Goal: Obtain resource: Download file/media

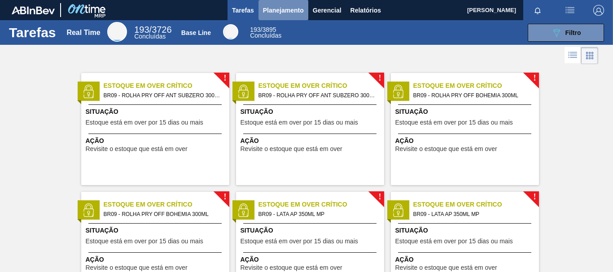
click at [280, 5] on span "Planejamento" at bounding box center [283, 10] width 41 height 11
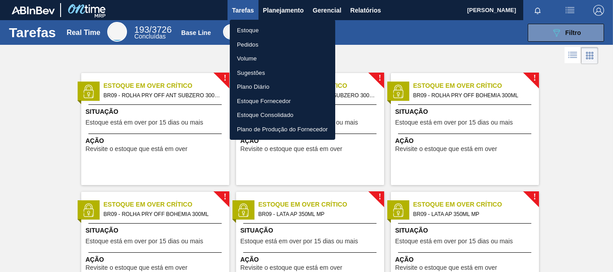
click at [259, 31] on li "Estoque" at bounding box center [282, 30] width 105 height 14
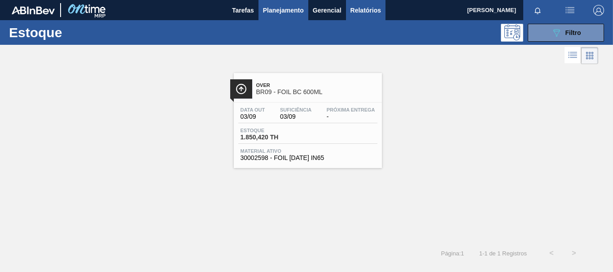
click at [373, 4] on button "Relatórios" at bounding box center [365, 10] width 39 height 20
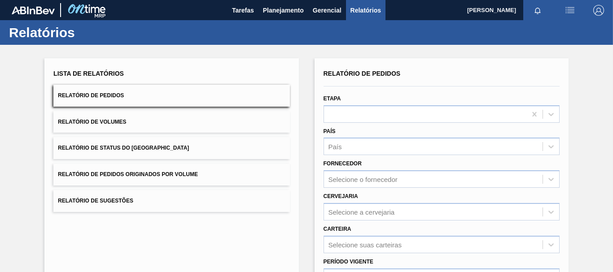
click at [138, 98] on button "Relatório de Pedidos" at bounding box center [171, 96] width 236 height 22
click at [344, 114] on div at bounding box center [425, 114] width 202 height 13
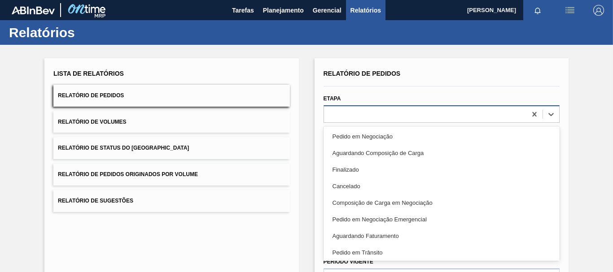
click at [360, 114] on div at bounding box center [425, 114] width 202 height 13
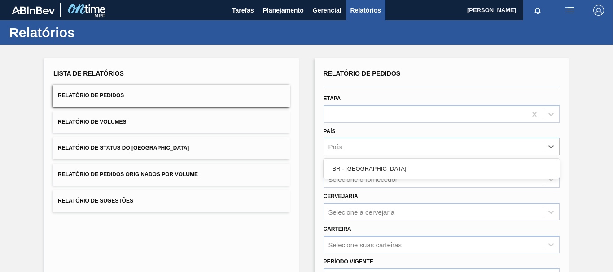
click at [357, 140] on div "País" at bounding box center [433, 146] width 218 height 13
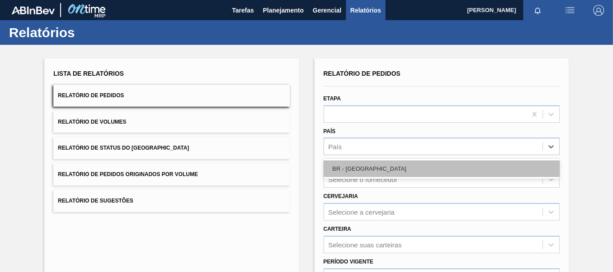
click at [351, 166] on div "BR - [GEOGRAPHIC_DATA]" at bounding box center [441, 169] width 236 height 17
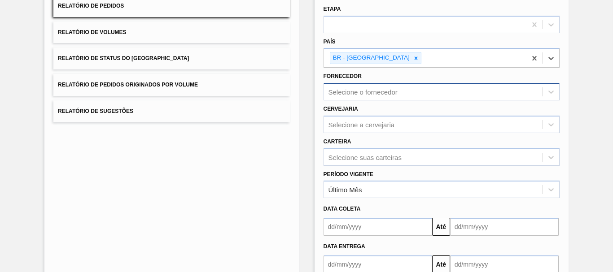
scroll to position [135, 0]
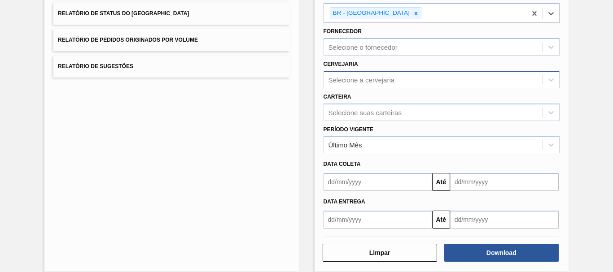
click at [385, 77] on div "Selecione a cervejaria" at bounding box center [361, 80] width 66 height 8
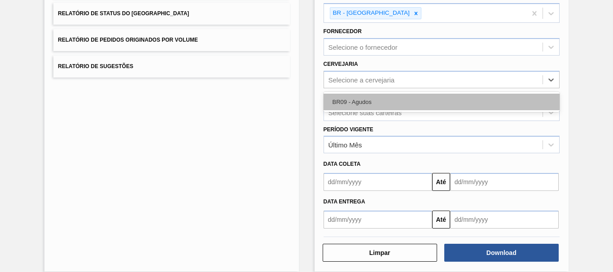
click at [355, 102] on div "BR09 - Agudos" at bounding box center [441, 102] width 236 height 17
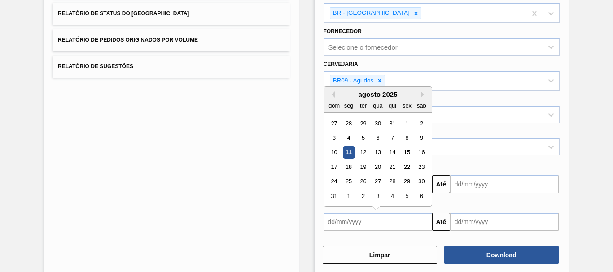
click at [429, 224] on input "text" at bounding box center [377, 222] width 109 height 18
click at [350, 148] on div "11" at bounding box center [348, 152] width 12 height 12
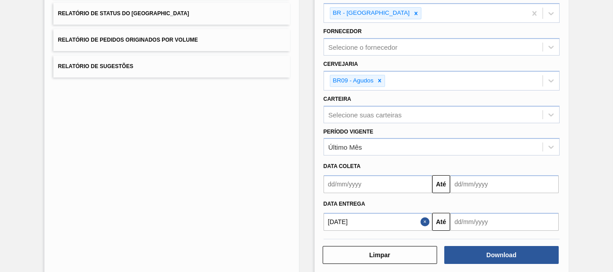
type input "[DATE]"
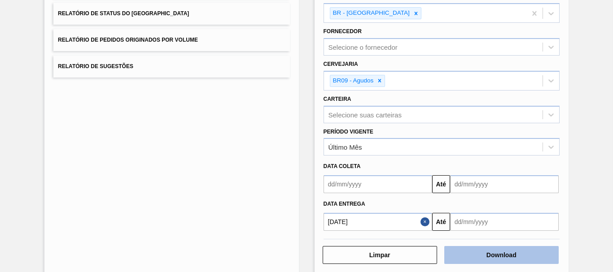
click at [476, 260] on button "Download" at bounding box center [501, 255] width 114 height 18
